Goal: Information Seeking & Learning: Learn about a topic

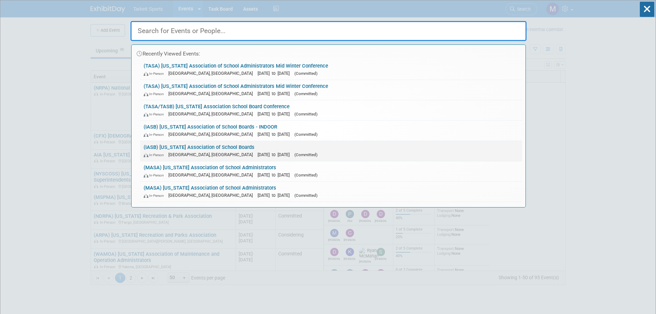
click at [173, 148] on link "(IASB) Iowa Association of School Boards In-Person Des Moines, IA Nov 19, 2025 …" at bounding box center [331, 151] width 382 height 20
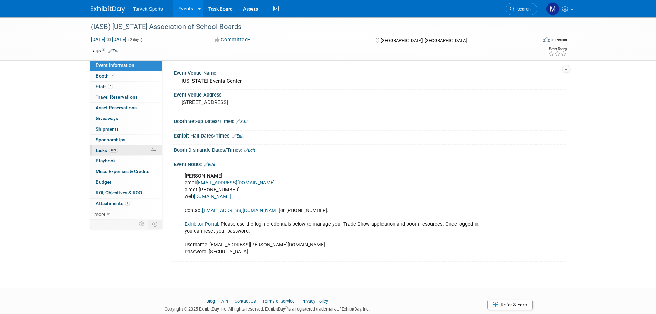
click at [111, 149] on span "40%" at bounding box center [113, 149] width 9 height 5
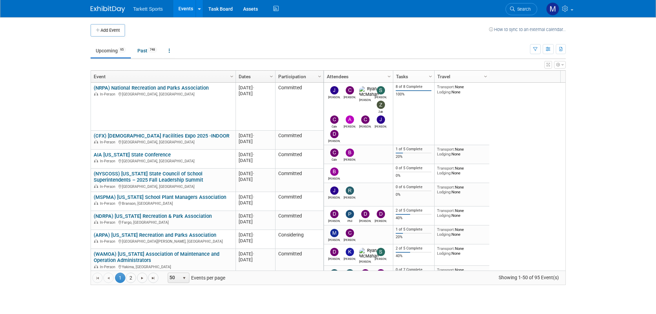
click at [528, 8] on span "Search" at bounding box center [523, 9] width 16 height 5
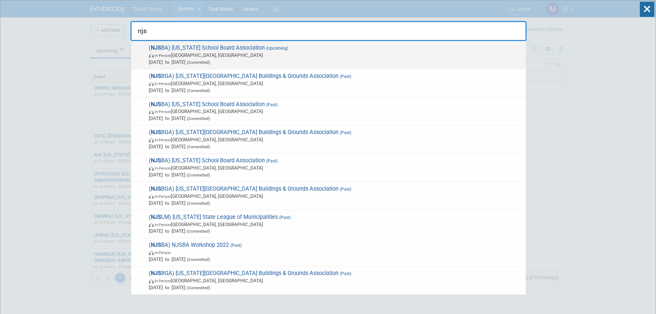
type input "njs"
click at [333, 53] on span "In-Person Atlantic City, NJ" at bounding box center [336, 55] width 374 height 7
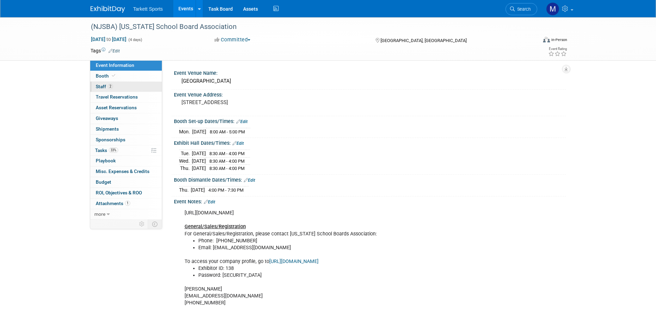
click at [110, 87] on span "2" at bounding box center [110, 86] width 5 height 5
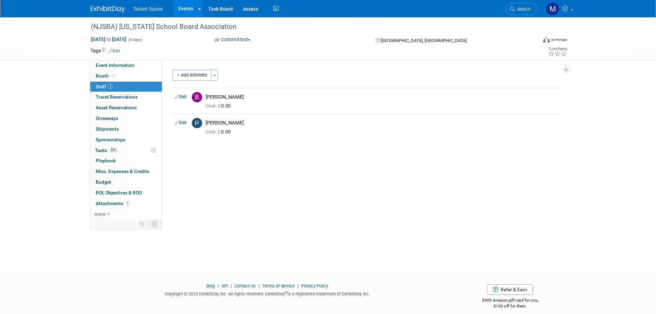
click at [512, 7] on icon at bounding box center [512, 9] width 5 height 5
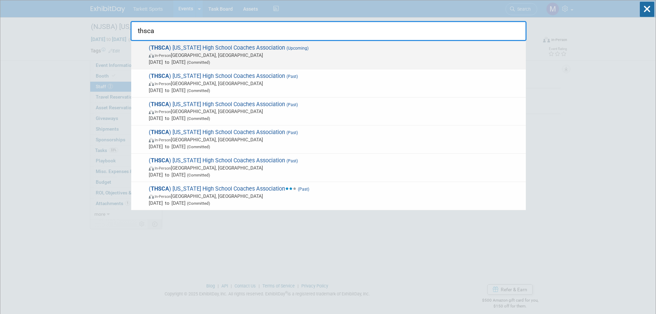
type input "thsca"
click at [213, 55] on span "In-Person Houston, TX" at bounding box center [336, 55] width 374 height 7
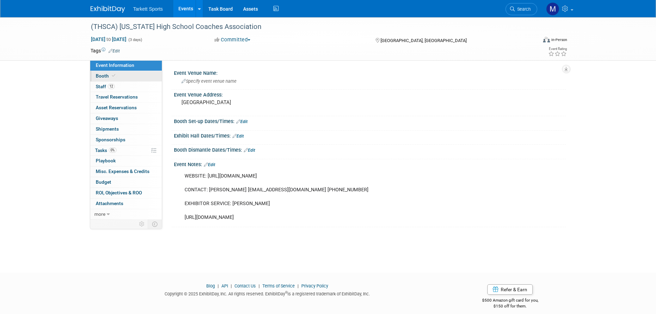
click at [134, 80] on link "Booth" at bounding box center [126, 76] width 72 height 10
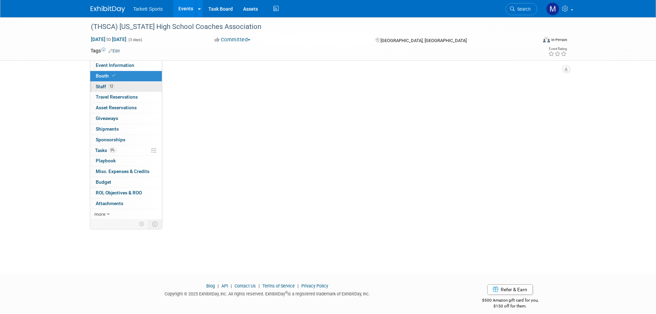
select select "FieldTurf, [PERSON_NAME], Indoor"
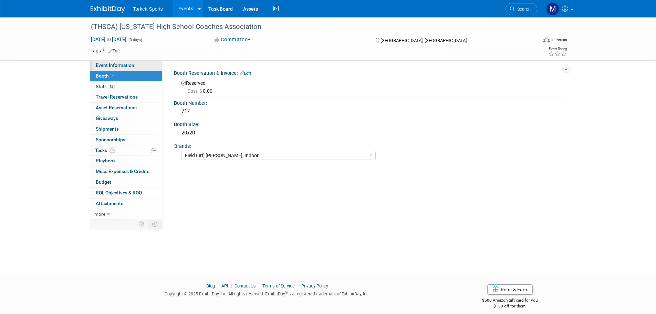
click at [119, 65] on span "Event Information" at bounding box center [115, 65] width 39 height 6
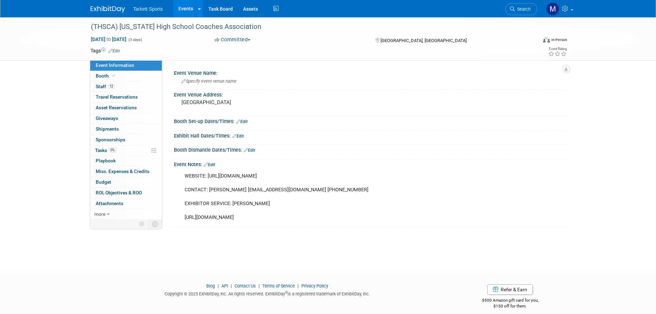
click at [528, 9] on span "Search" at bounding box center [523, 9] width 16 height 5
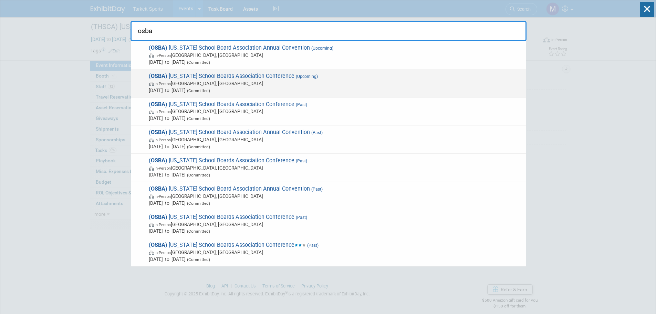
type input "osba"
click at [211, 74] on span "( OSBA ) Ohio School Boards Association Conference (Upcoming) In-Person Columbu…" at bounding box center [335, 83] width 376 height 21
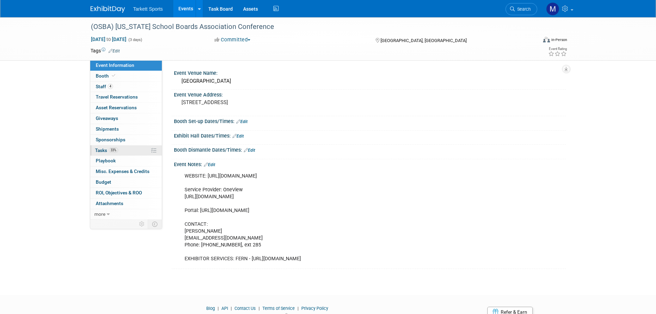
drag, startPoint x: 126, startPoint y: 149, endPoint x: 145, endPoint y: 149, distance: 18.6
click at [126, 149] on link "33% Tasks 33%" at bounding box center [126, 150] width 72 height 10
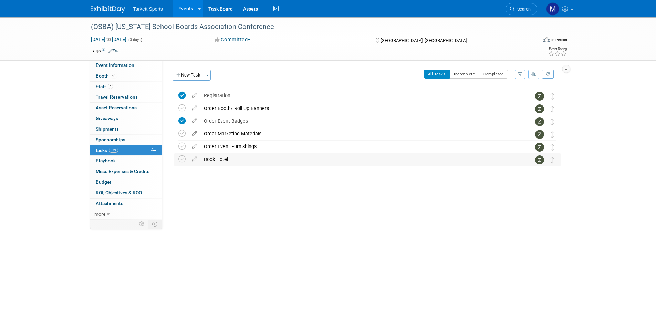
click at [255, 155] on div "Book Hotel" at bounding box center [360, 159] width 321 height 12
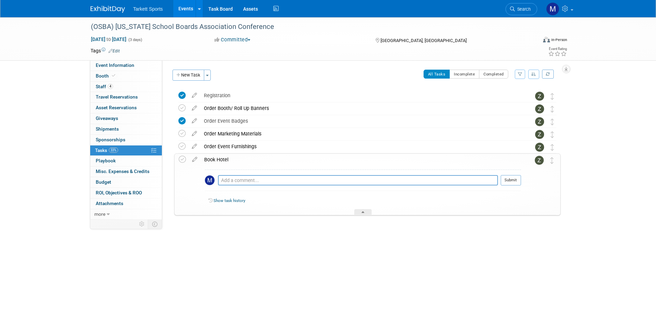
click at [242, 154] on div "Book Hotel" at bounding box center [361, 160] width 320 height 12
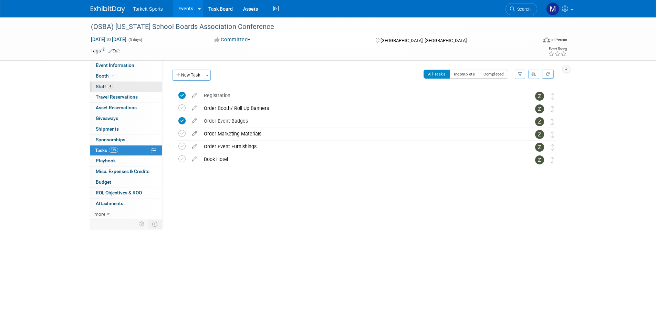
click at [131, 87] on link "4 Staff 4" at bounding box center [126, 87] width 72 height 10
